Goal: Transaction & Acquisition: Purchase product/service

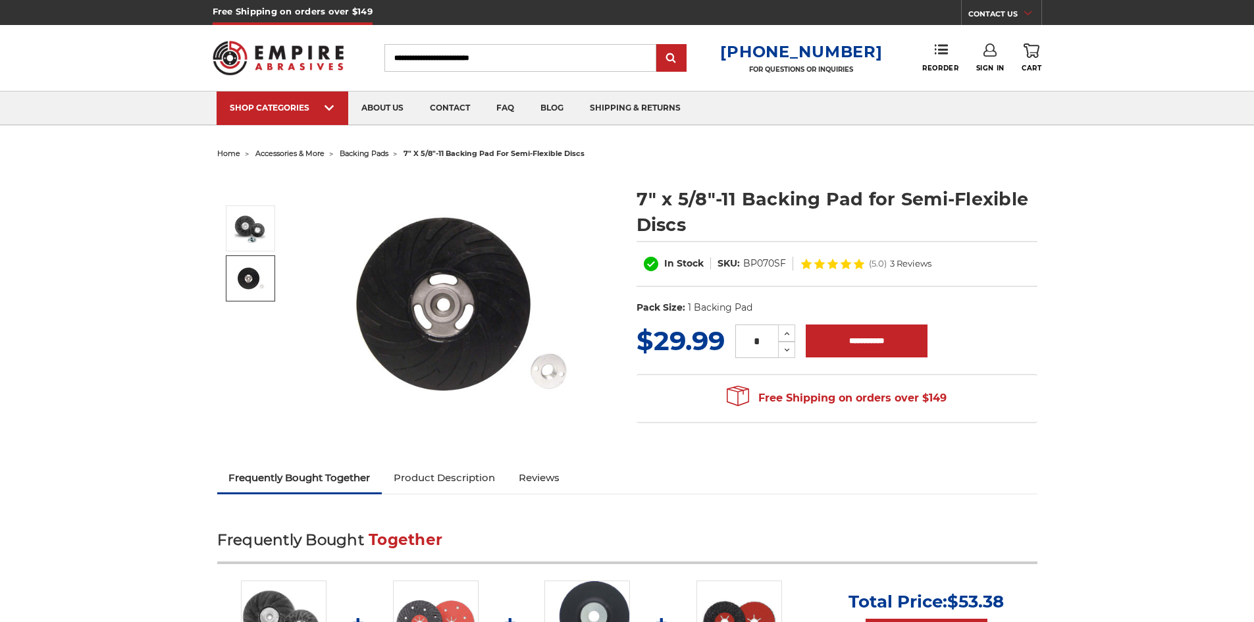
click at [246, 275] on img at bounding box center [250, 278] width 33 height 33
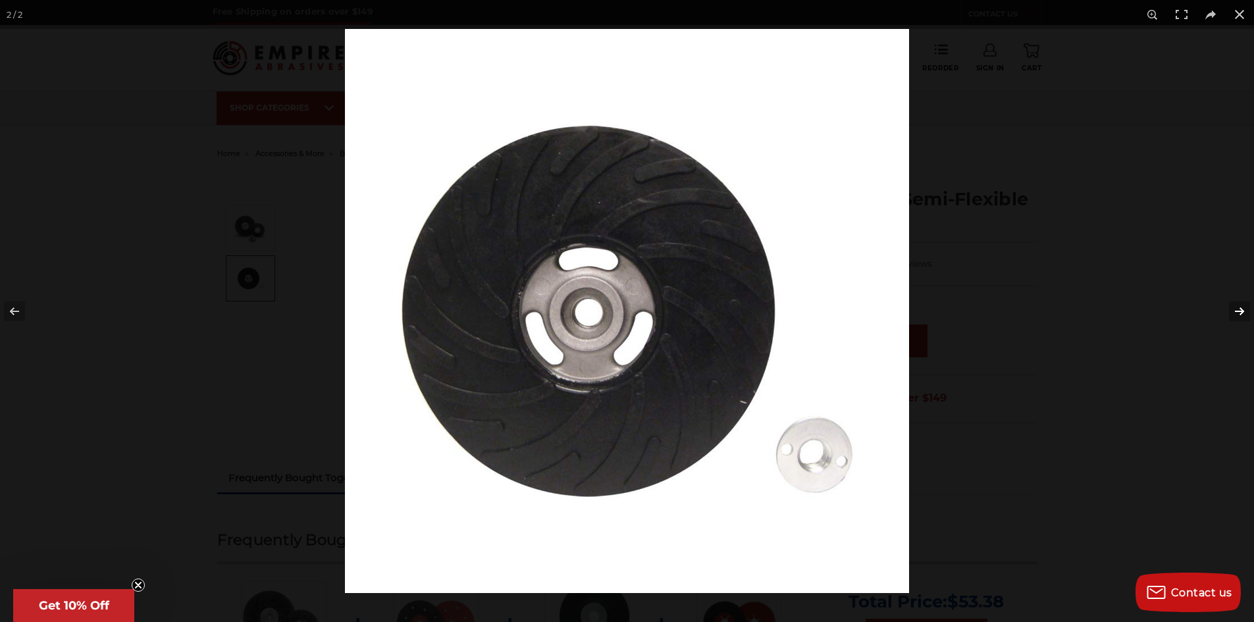
click at [1238, 310] on button at bounding box center [1231, 312] width 46 height 66
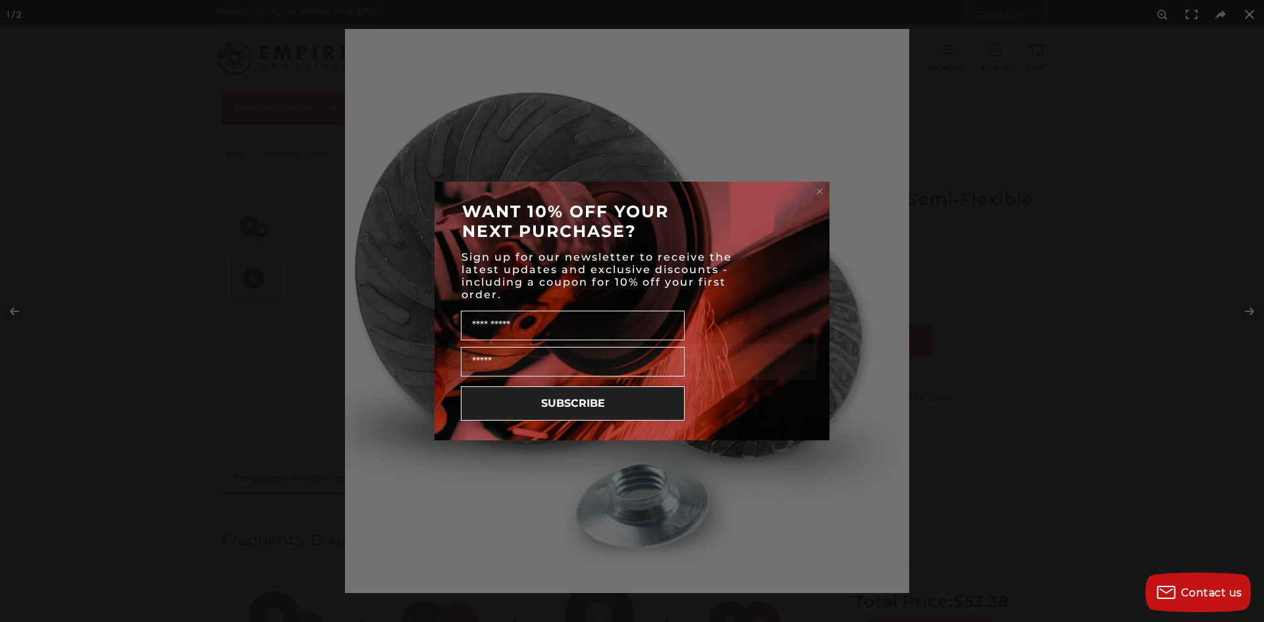
click at [819, 193] on circle "Close dialog" at bounding box center [820, 192] width 13 height 13
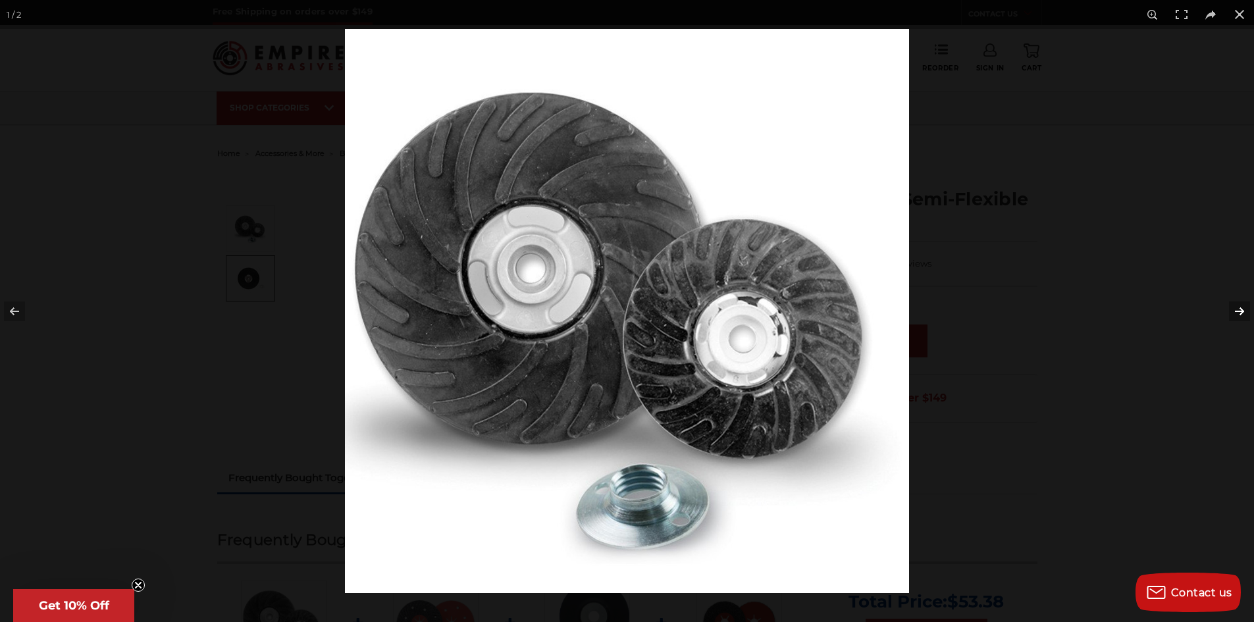
click at [1242, 315] on button at bounding box center [1231, 312] width 46 height 66
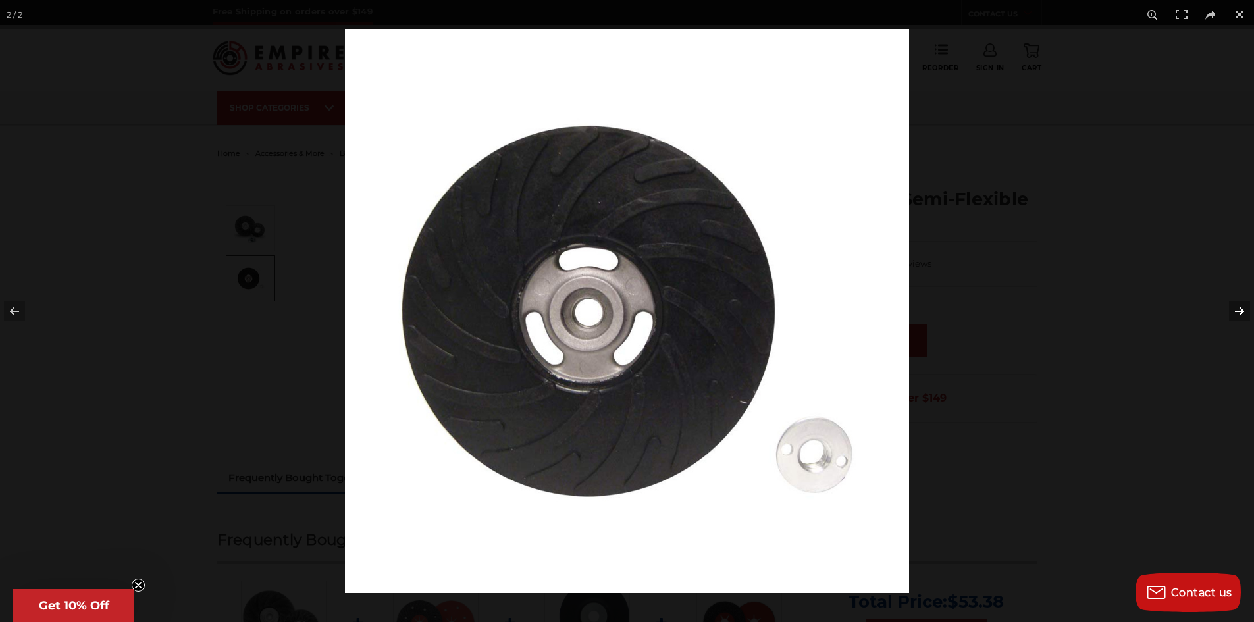
click at [1242, 315] on button at bounding box center [1231, 312] width 46 height 66
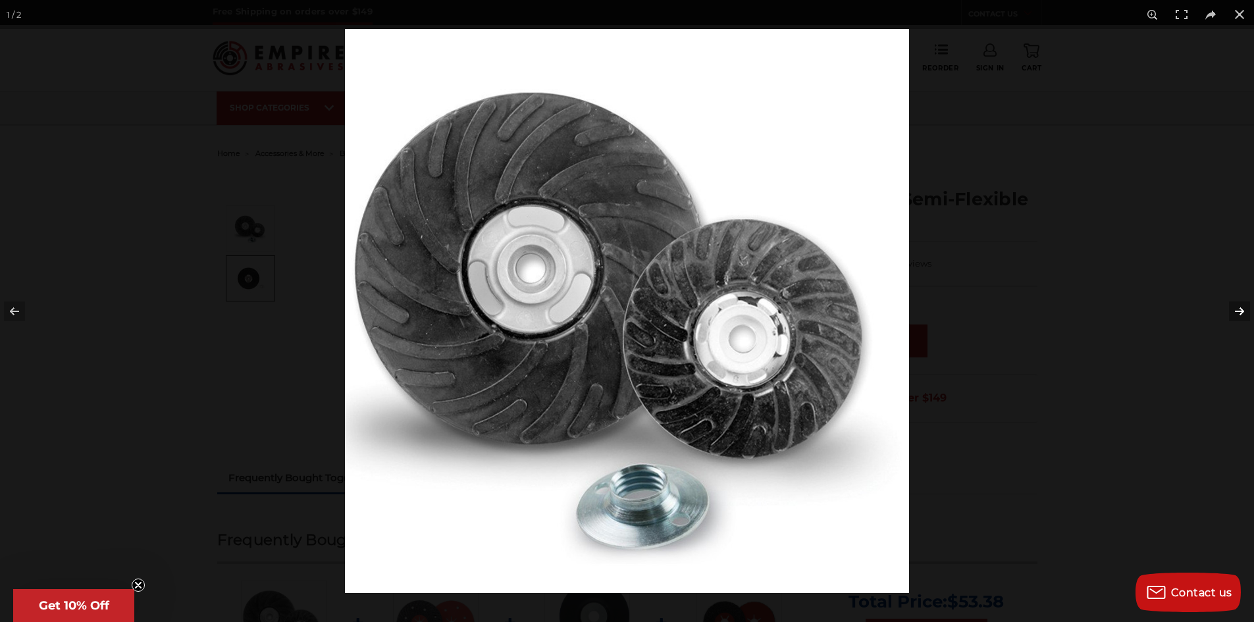
click at [1242, 315] on button at bounding box center [1231, 312] width 46 height 66
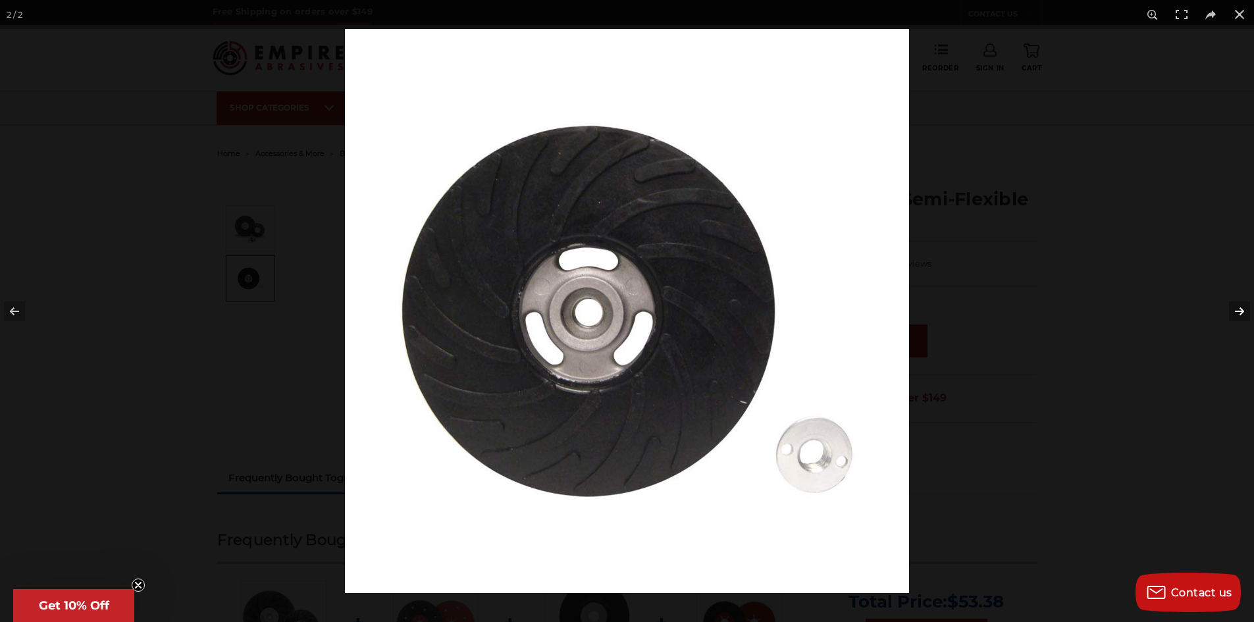
click at [1242, 315] on button at bounding box center [1231, 312] width 46 height 66
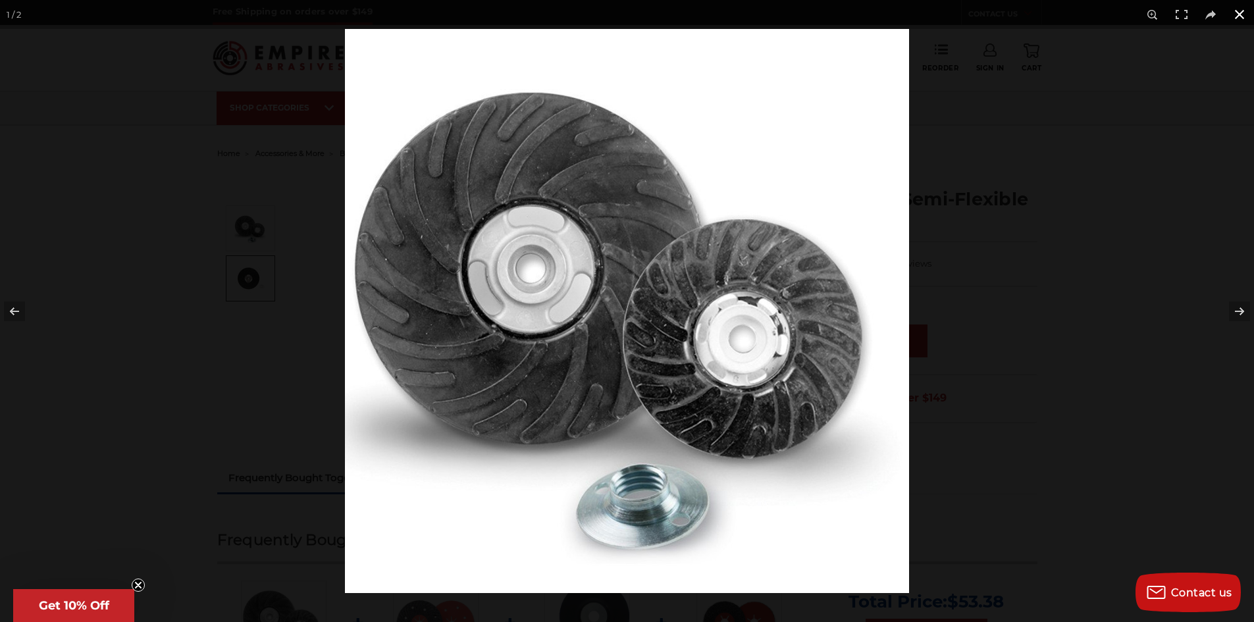
click at [1235, 15] on button at bounding box center [1239, 14] width 29 height 29
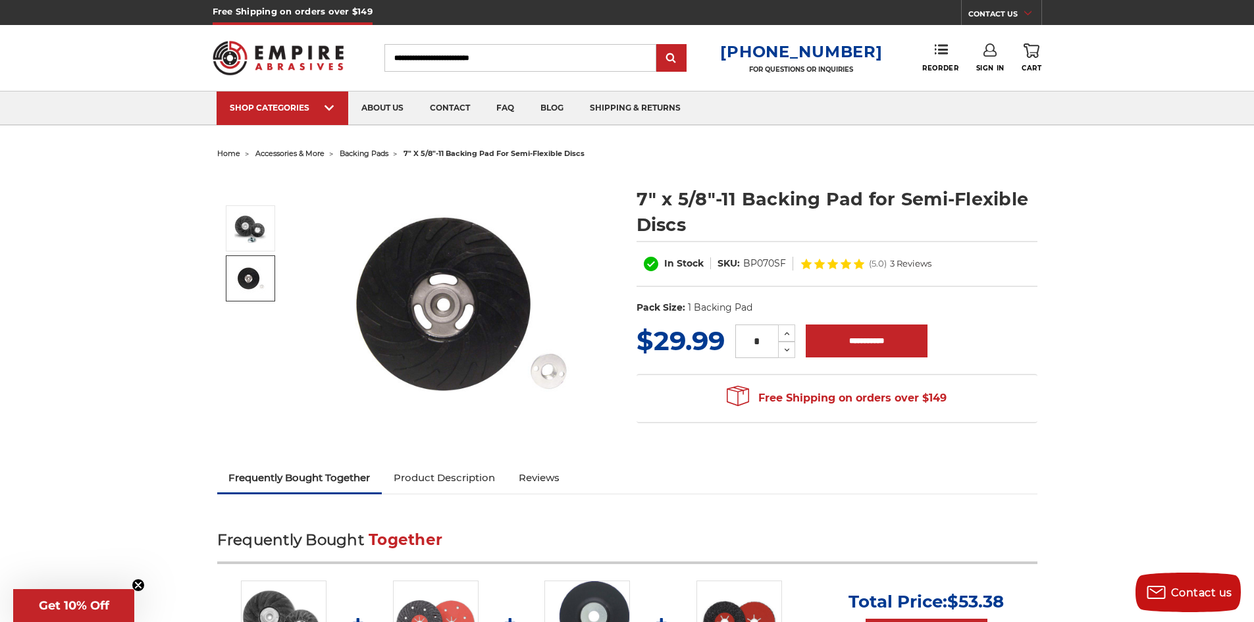
click at [911, 263] on span "3 Reviews" at bounding box center [910, 263] width 41 height 9
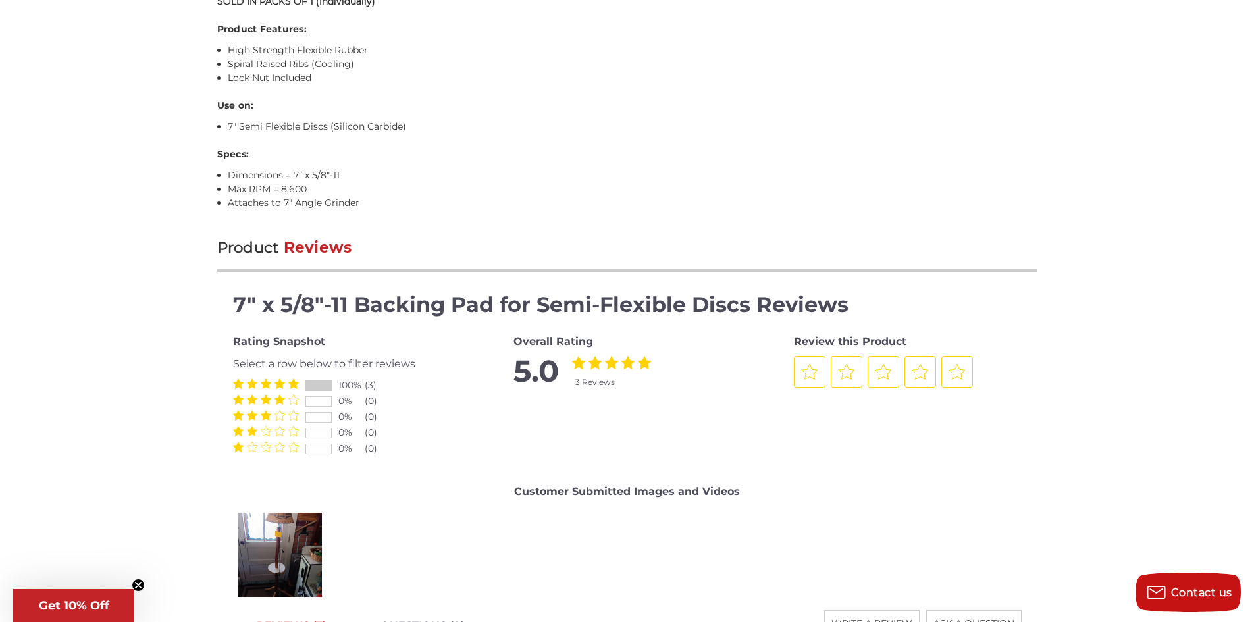
scroll to position [1242, 0]
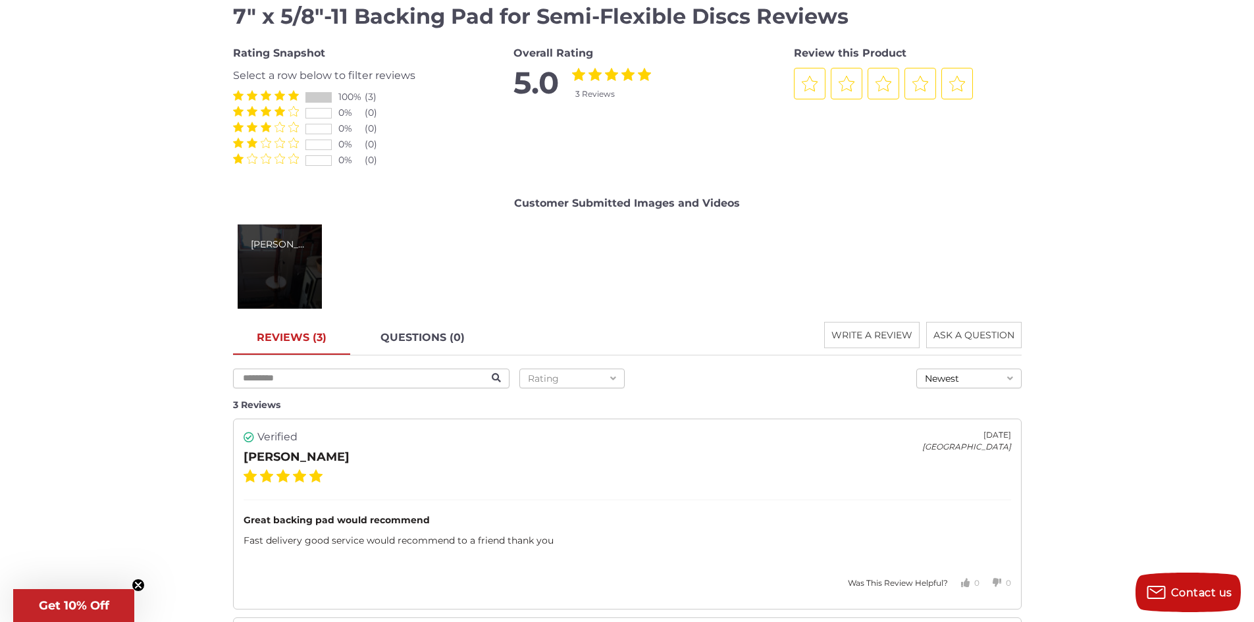
click at [298, 257] on div "[PERSON_NAME]" at bounding box center [280, 267] width 84 height 84
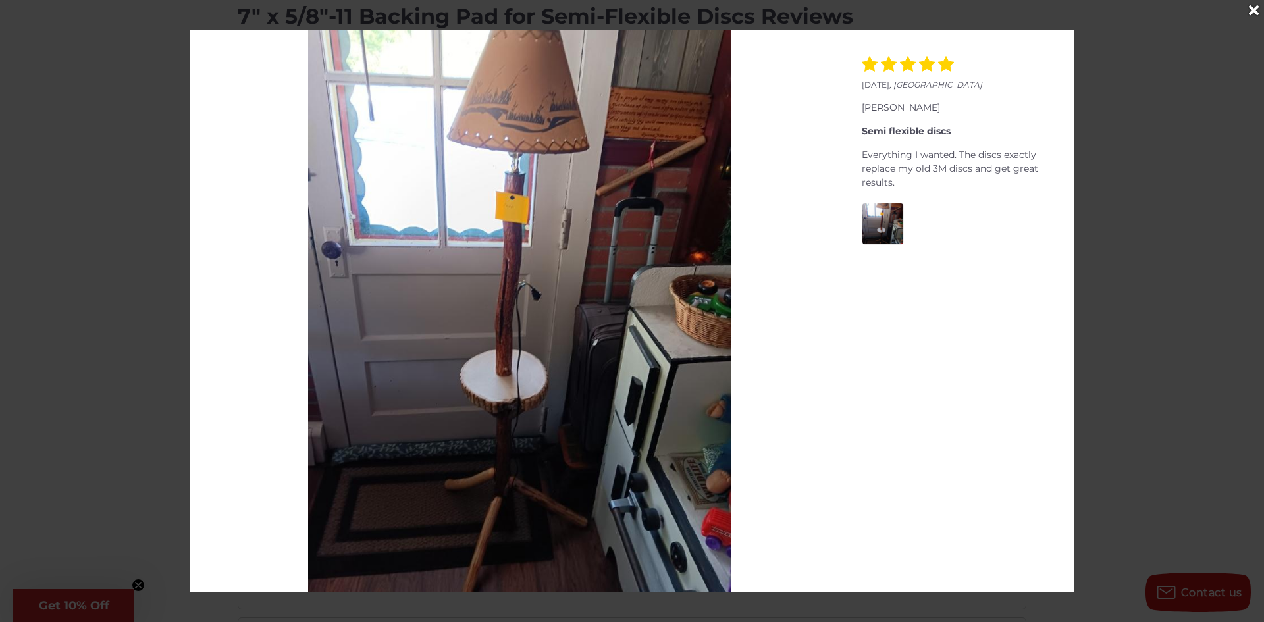
click at [1082, 201] on div at bounding box center [632, 311] width 1264 height 622
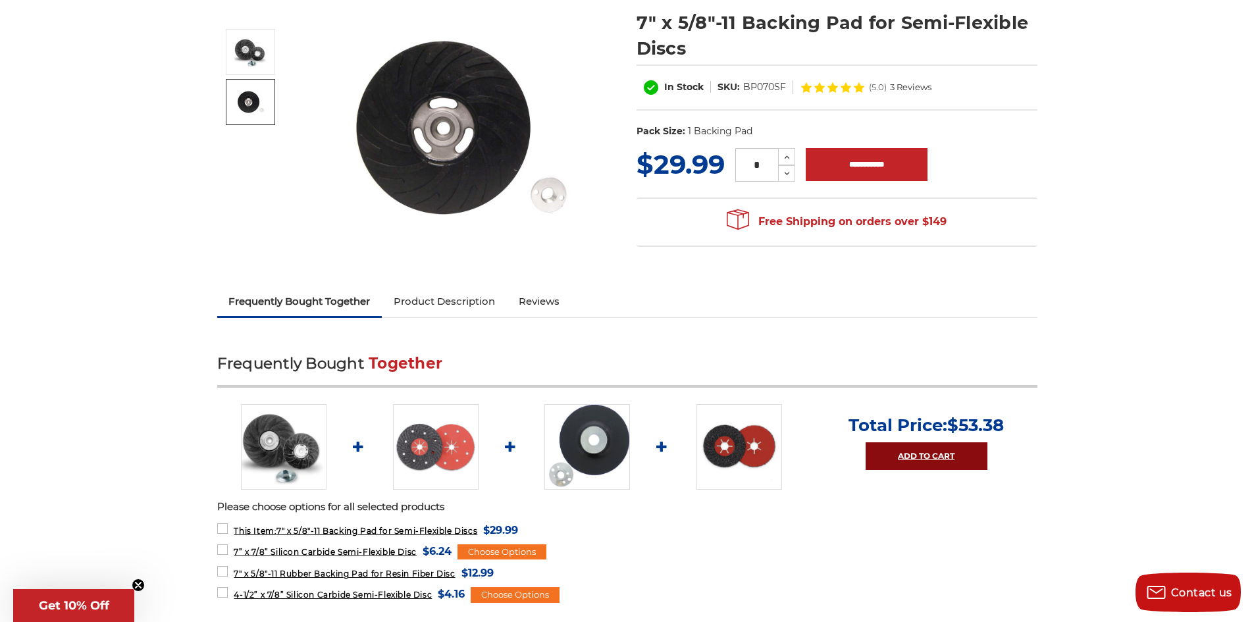
scroll to position [0, 0]
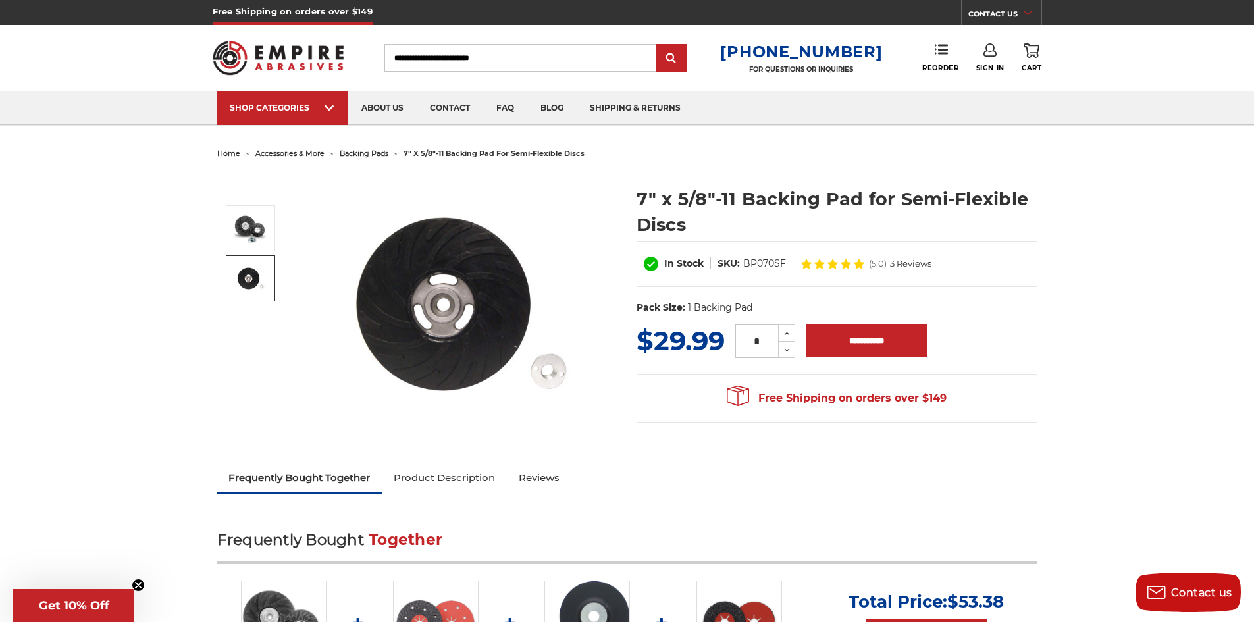
click at [436, 483] on link "Product Description" at bounding box center [444, 478] width 125 height 29
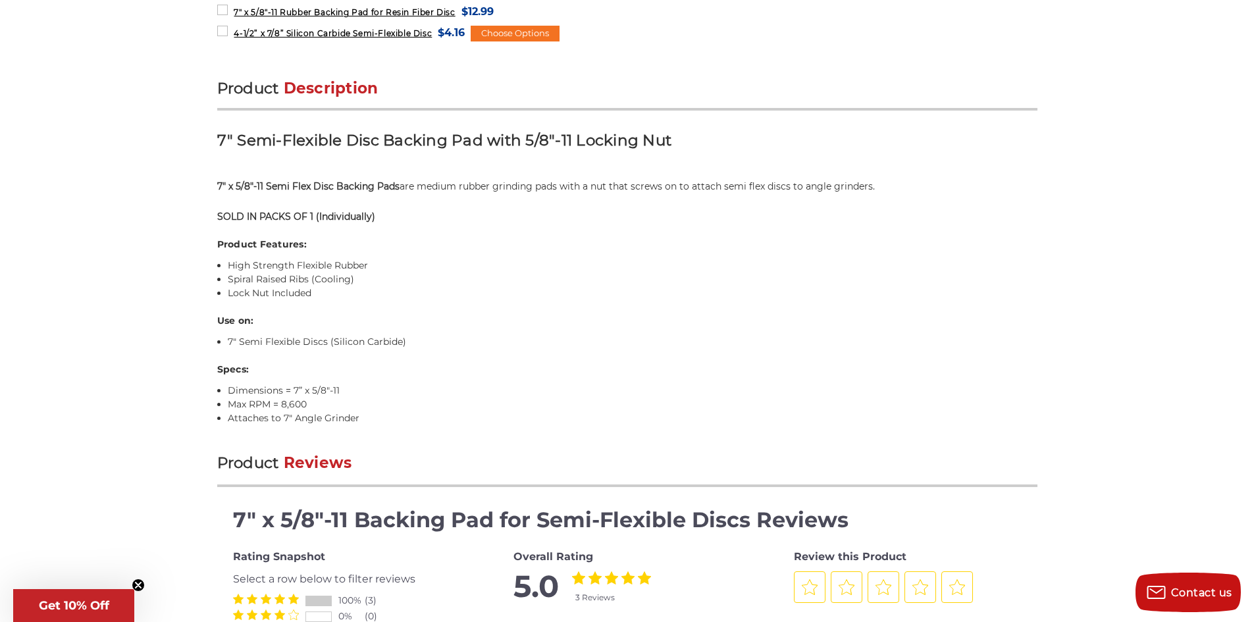
scroll to position [803, 0]
